Goal: Task Accomplishment & Management: Use online tool/utility

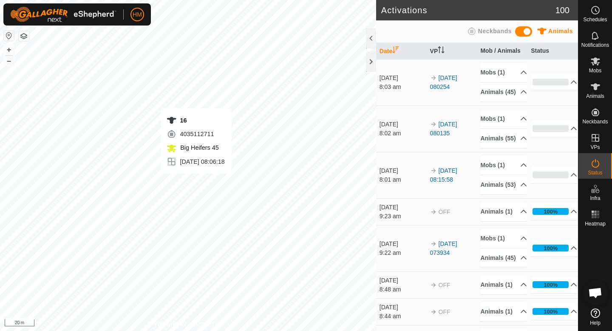
scroll to position [804, 0]
click at [596, 59] on icon at bounding box center [595, 61] width 9 height 8
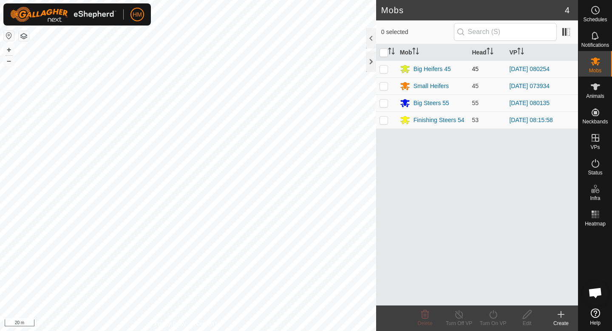
click at [382, 68] on p-checkbox at bounding box center [384, 68] width 9 height 7
checkbox input "true"
click at [495, 316] on icon at bounding box center [493, 314] width 11 height 10
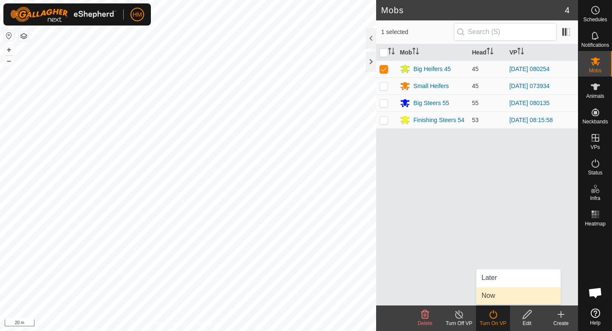
click at [498, 290] on link "Now" at bounding box center [518, 295] width 84 height 17
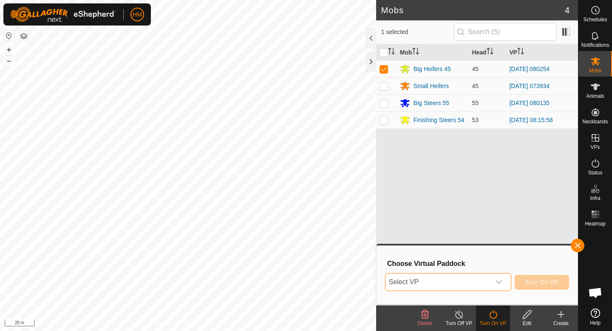
click at [451, 274] on span "Select VP" at bounding box center [437, 281] width 105 height 17
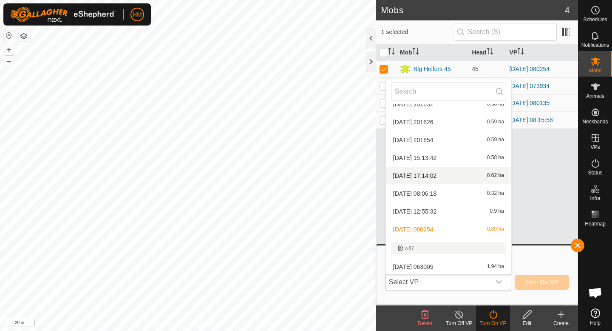
scroll to position [661, 0]
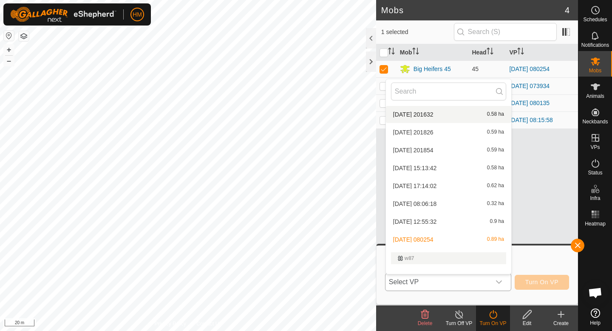
click at [428, 117] on li "[DATE] 201632 0.58 ha" at bounding box center [448, 114] width 125 height 17
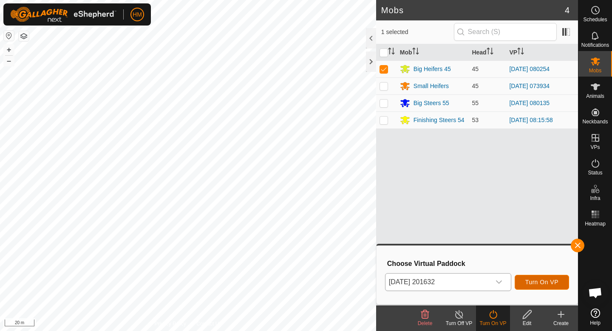
click at [544, 282] on span "Turn On VP" at bounding box center [541, 281] width 33 height 7
